Goal: Task Accomplishment & Management: Complete application form

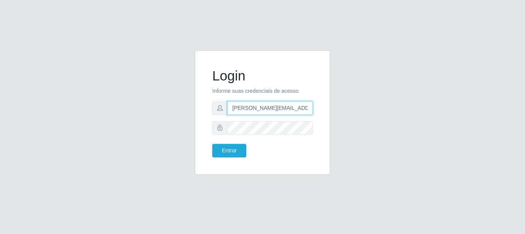
type input "[PERSON_NAME][EMAIL_ADDRESS][PERSON_NAME][DOMAIN_NAME]"
click at [229, 150] on button "Entrar" at bounding box center [229, 151] width 34 height 14
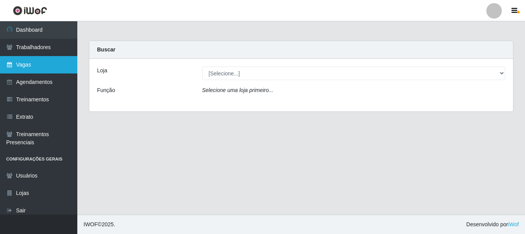
click at [39, 65] on link "Vagas" at bounding box center [38, 64] width 77 height 17
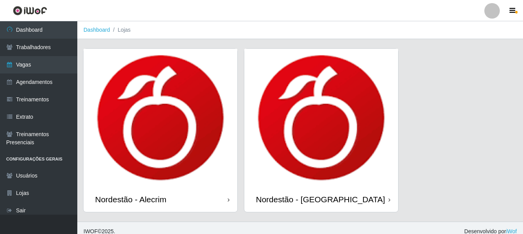
click at [132, 199] on div "Nordestão - Alecrim" at bounding box center [130, 200] width 71 height 10
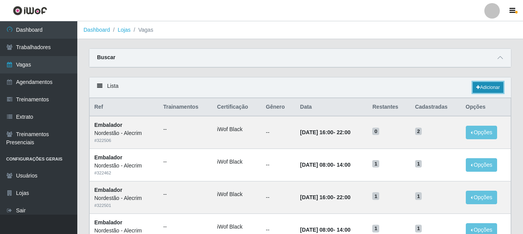
click at [487, 88] on link "Adicionar" at bounding box center [488, 87] width 31 height 11
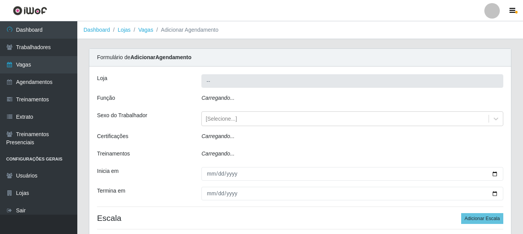
type input "Nordestão - Alecrim"
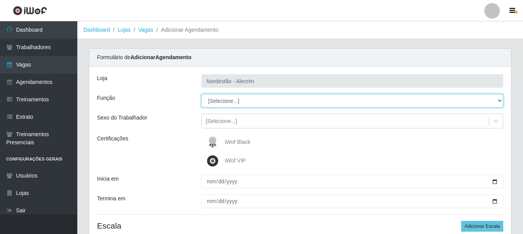
select select "1"
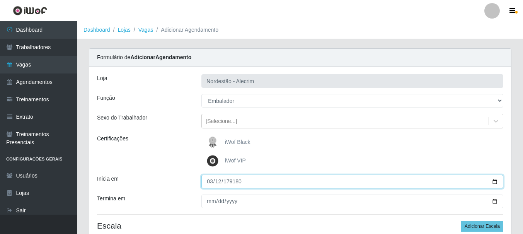
type input "179180-03-12"
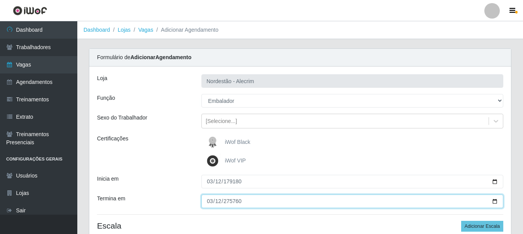
type input "179180-03-12"
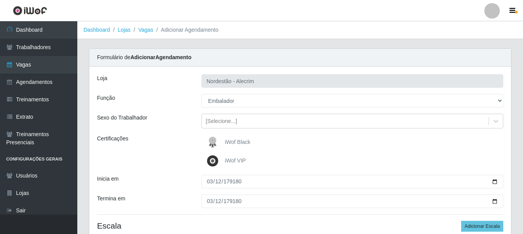
click at [352, 142] on div "iWof Black" at bounding box center [353, 142] width 302 height 15
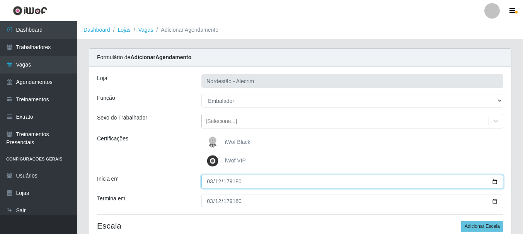
click at [274, 183] on input "179180-03-12" at bounding box center [353, 182] width 302 height 14
